Goal: Transaction & Acquisition: Purchase product/service

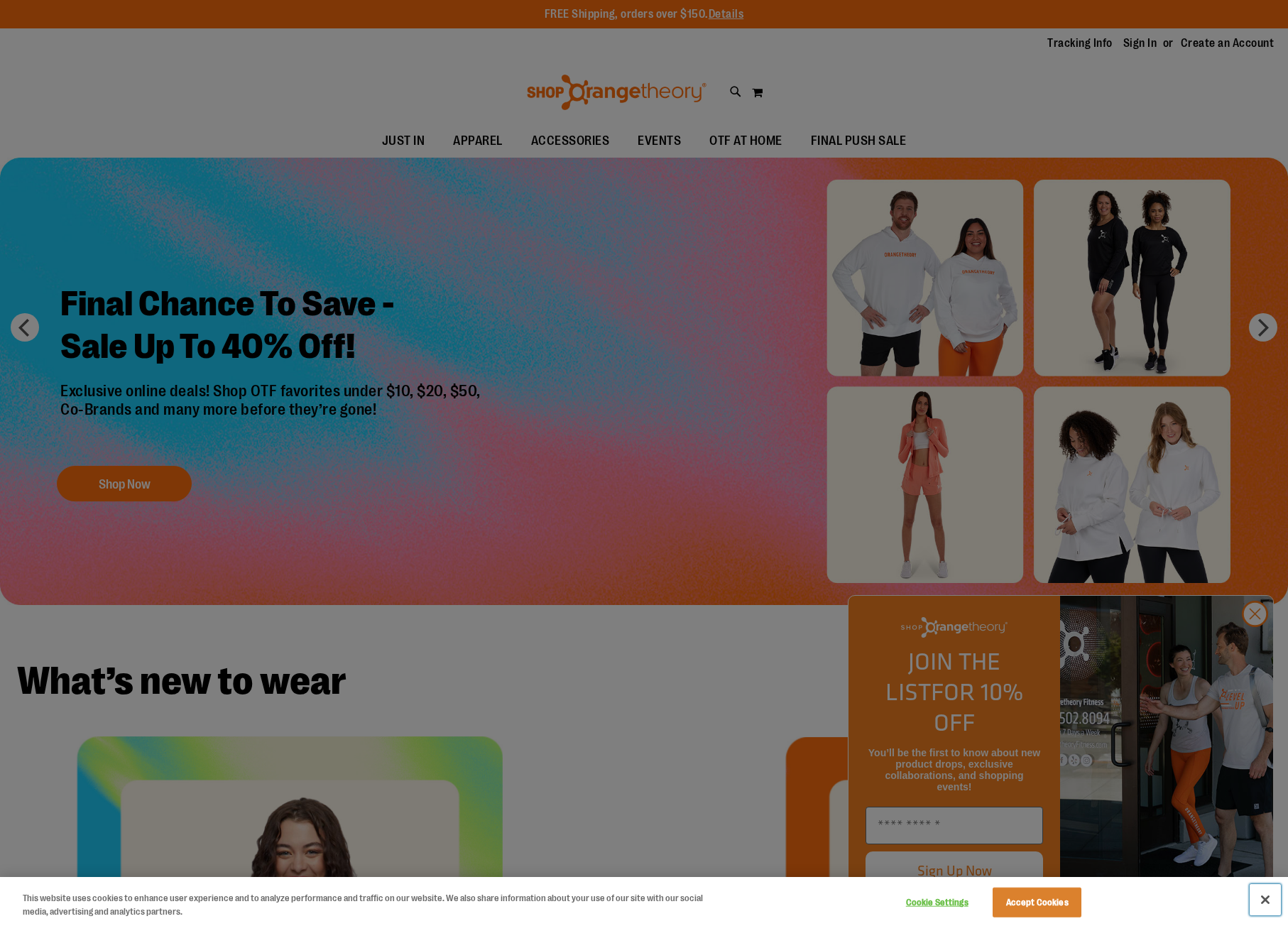
click at [1265, 898] on button "Close" at bounding box center [1265, 900] width 31 height 31
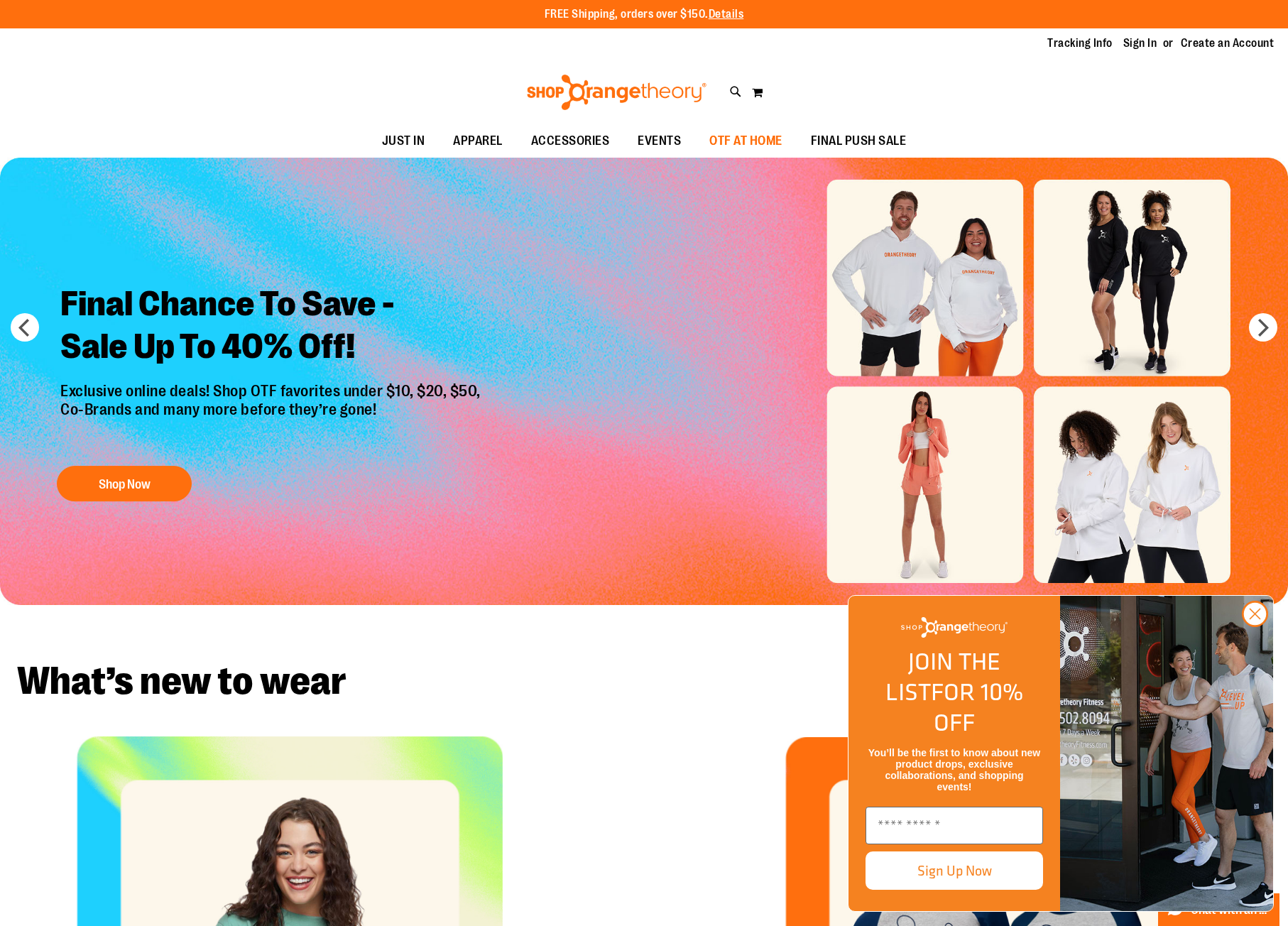
click at [728, 135] on span "OTF AT HOME" at bounding box center [746, 141] width 73 height 32
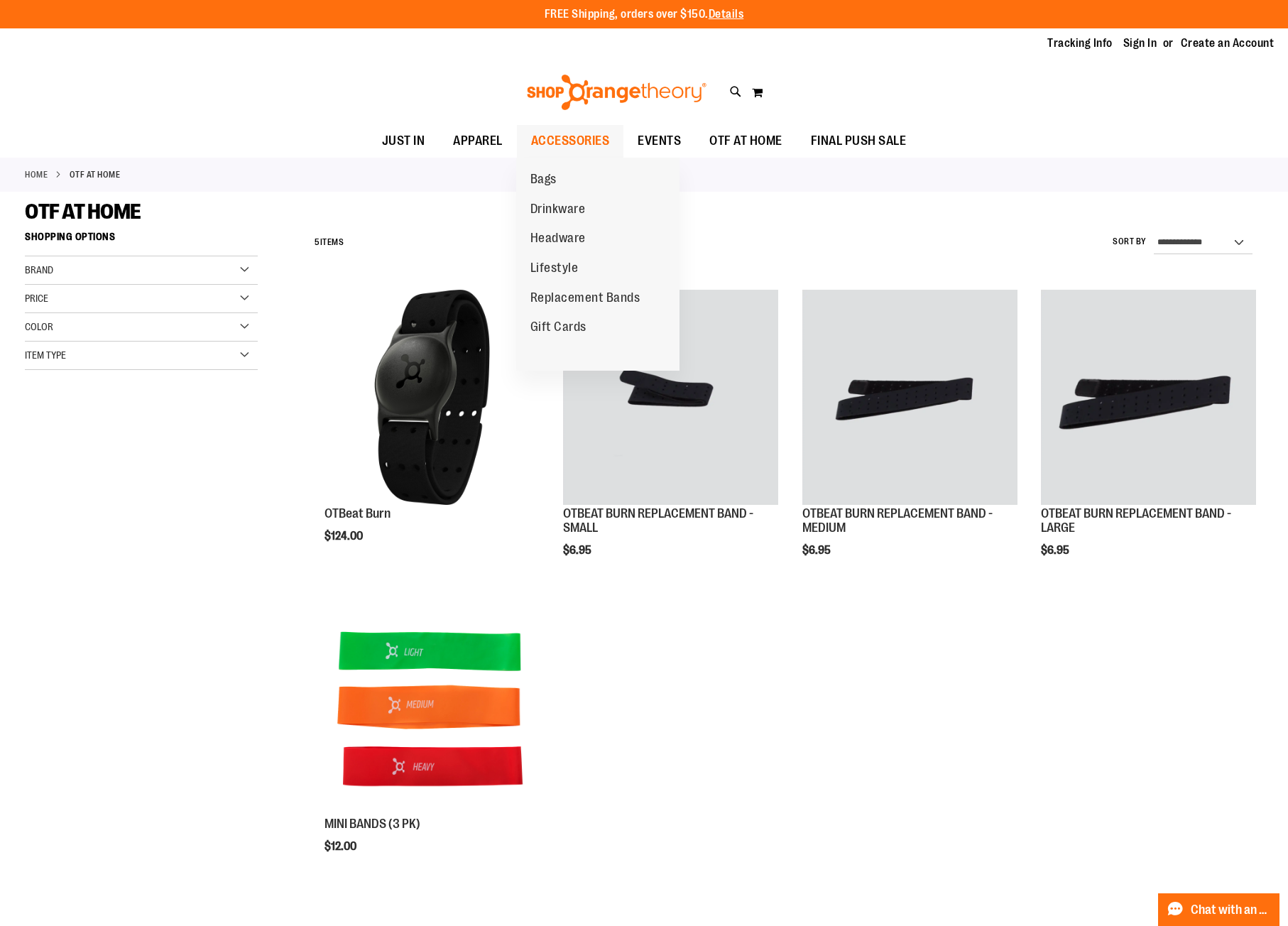
click at [583, 139] on span "ACCESSORIES" at bounding box center [570, 141] width 79 height 32
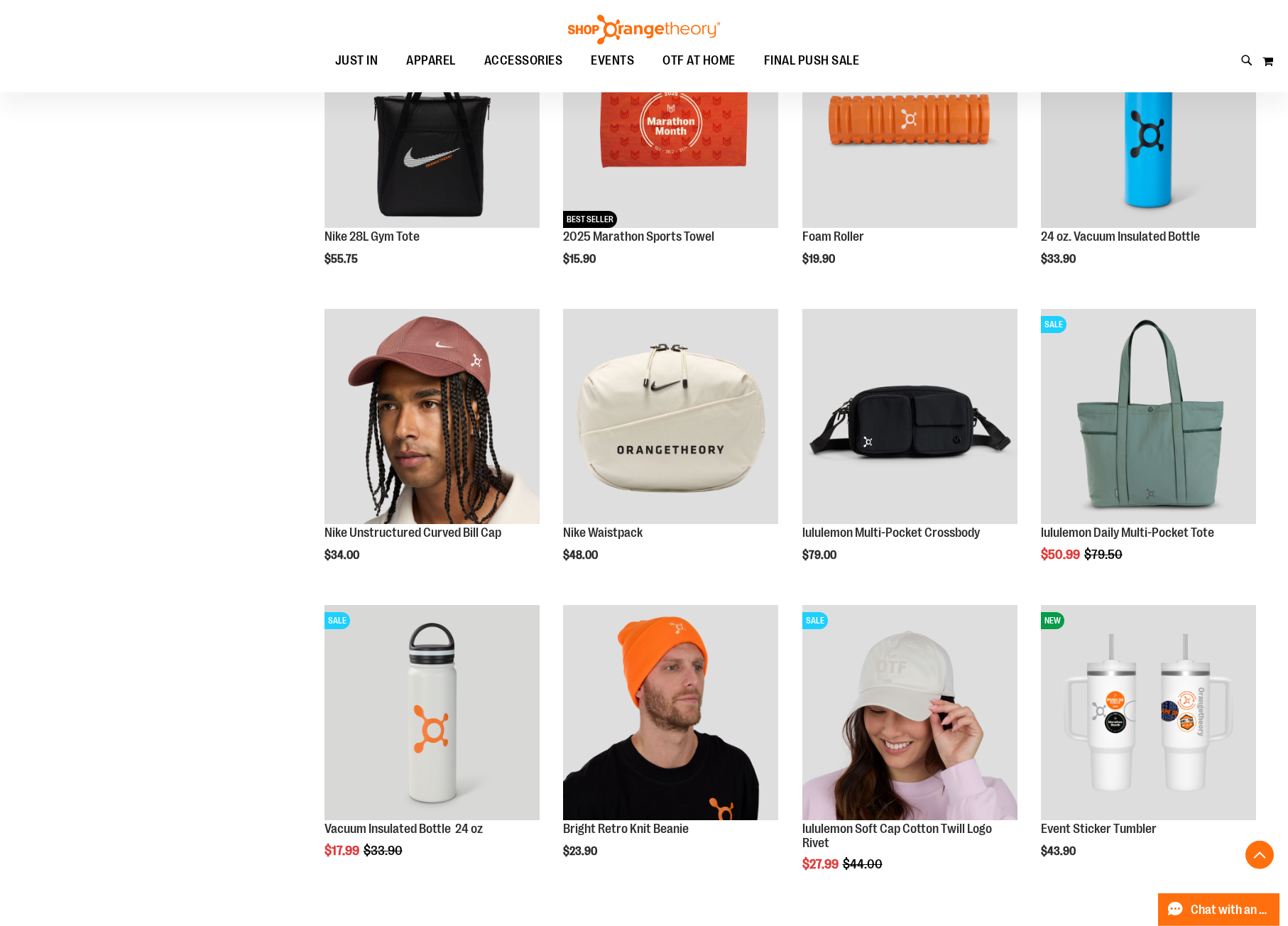
scroll to position [577, 0]
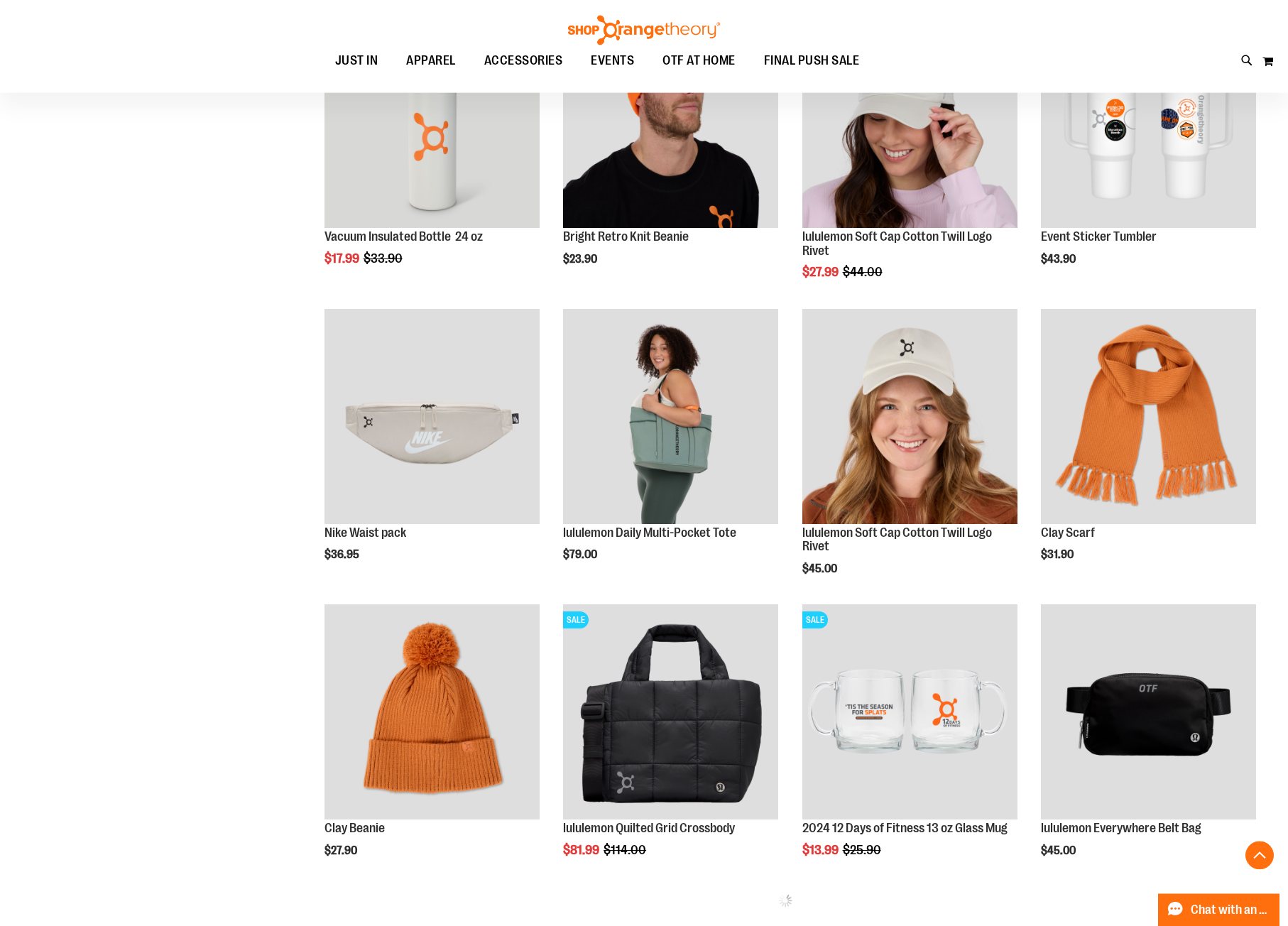
scroll to position [1166, 0]
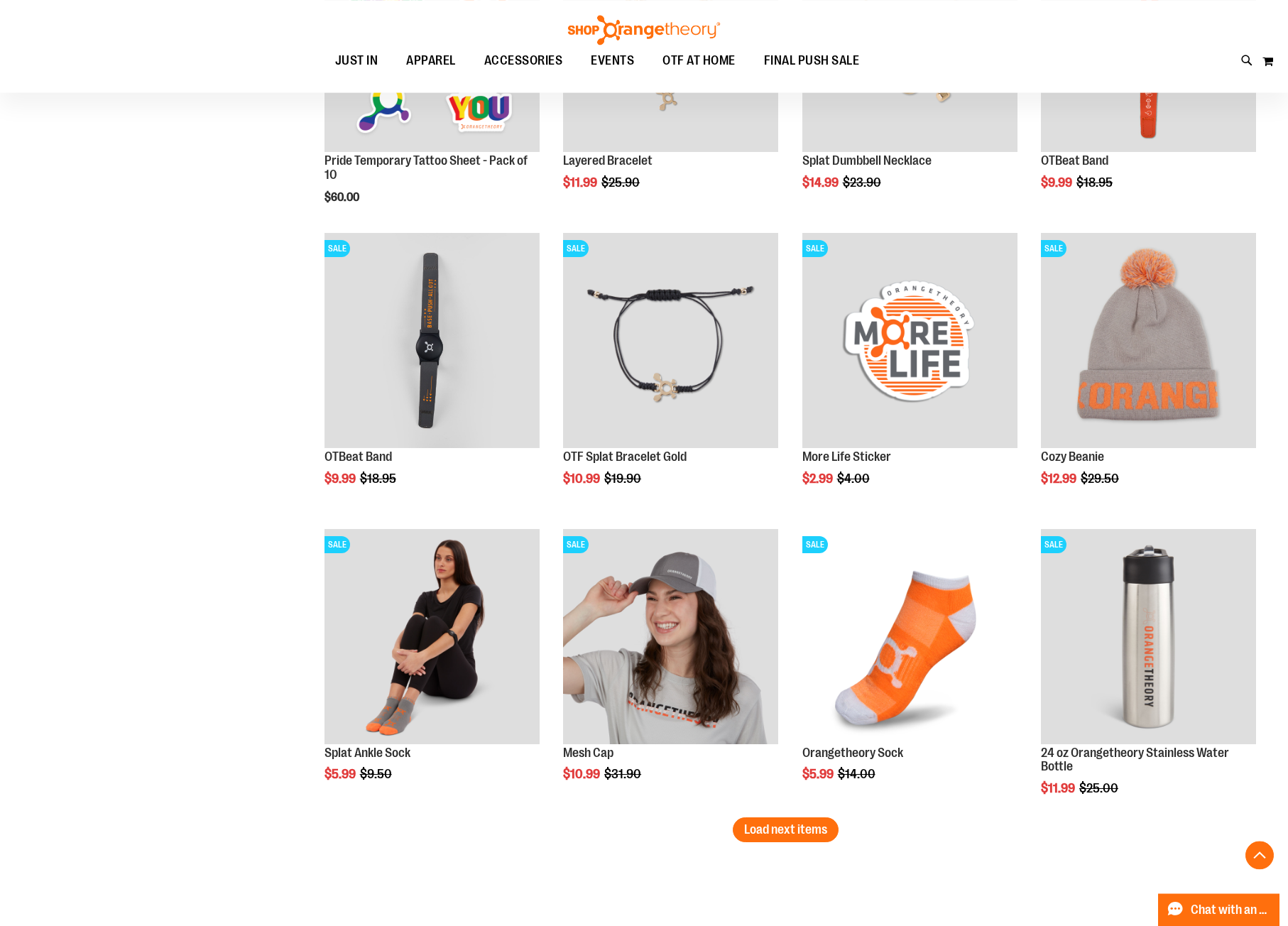
scroll to position [2139, 0]
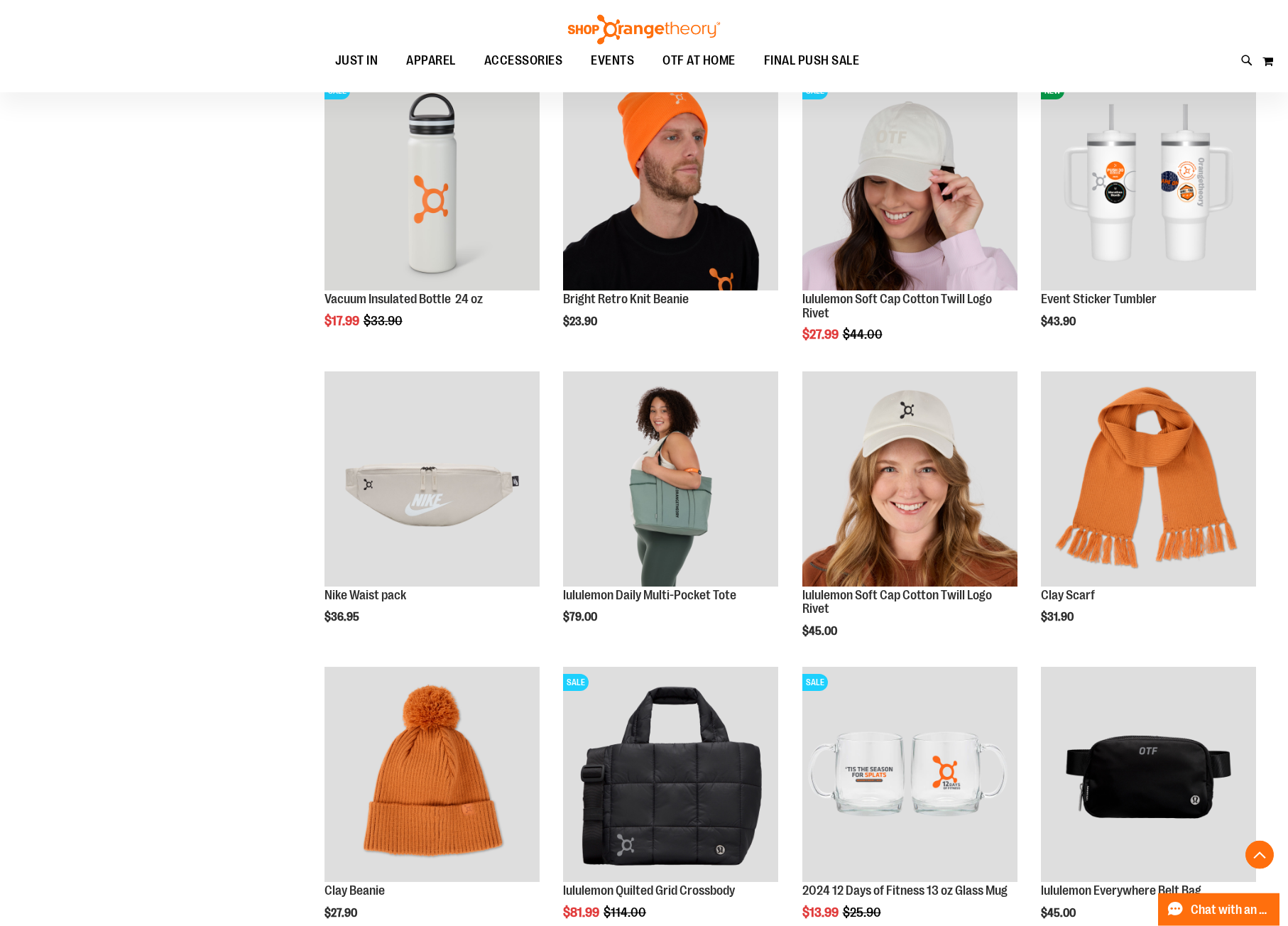
scroll to position [1072, 0]
